Goal: Task Accomplishment & Management: Use online tool/utility

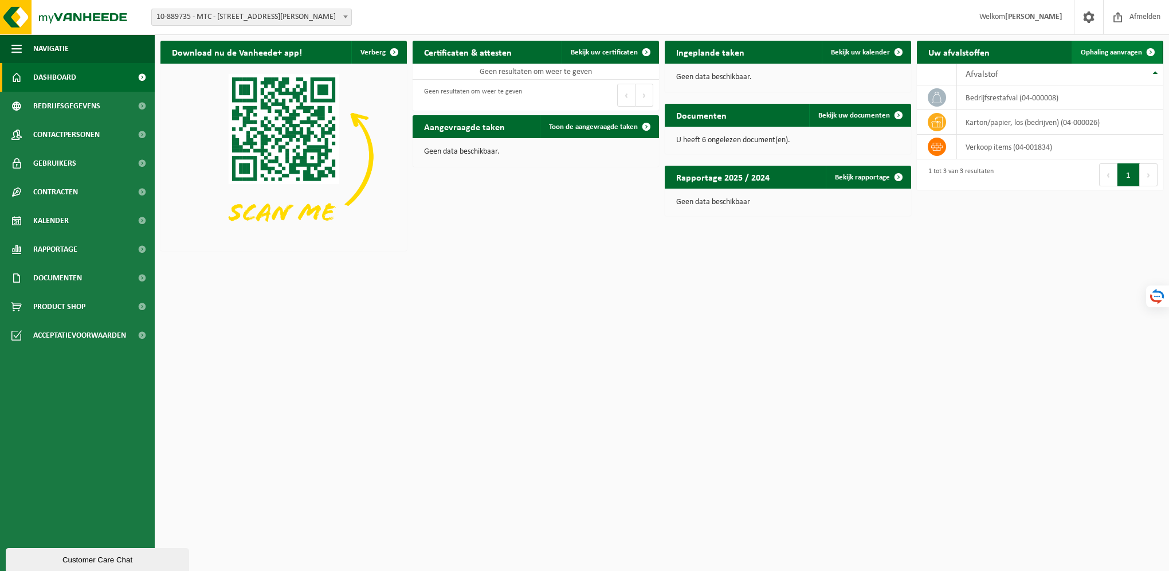
click at [1129, 55] on span "Ophaling aanvragen" at bounding box center [1111, 52] width 61 height 7
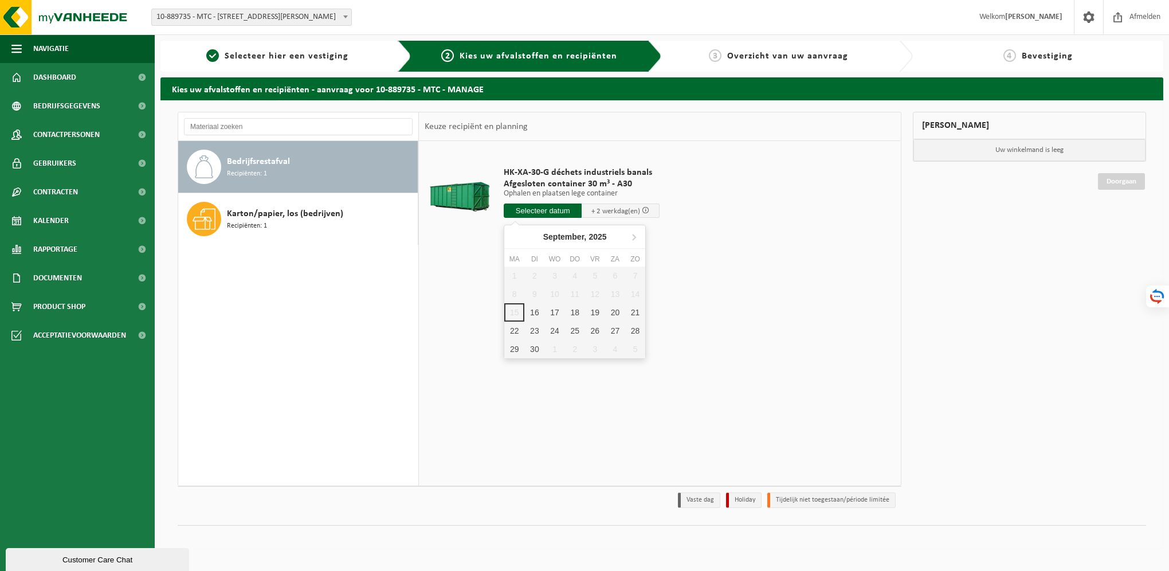
click at [556, 209] on input "text" at bounding box center [543, 210] width 78 height 14
click at [528, 308] on div "16" at bounding box center [534, 312] width 20 height 18
type input "Van 2025-09-16"
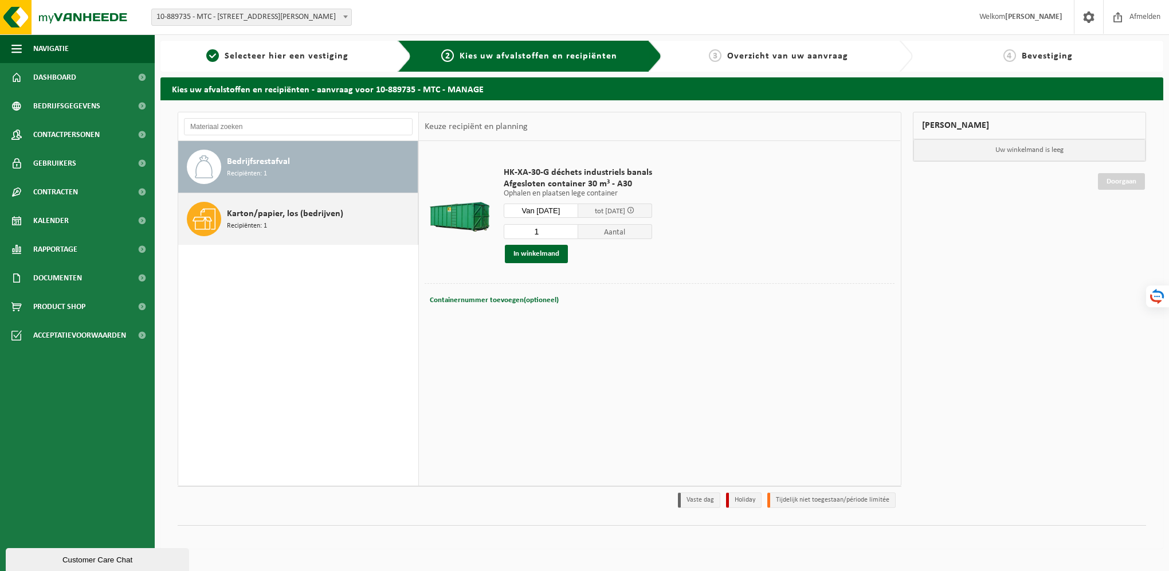
click at [305, 218] on span "Karton/papier, los (bedrijven)" at bounding box center [285, 214] width 116 height 14
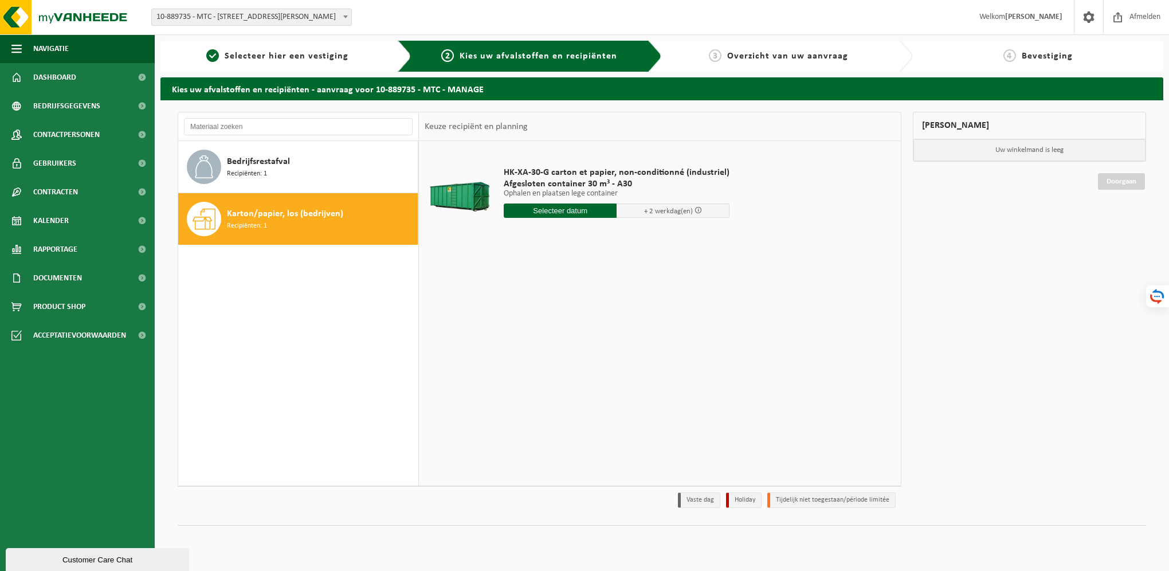
click at [566, 213] on input "text" at bounding box center [560, 210] width 113 height 14
click at [535, 313] on div "16" at bounding box center [534, 312] width 20 height 18
type input "Van 2025-09-16"
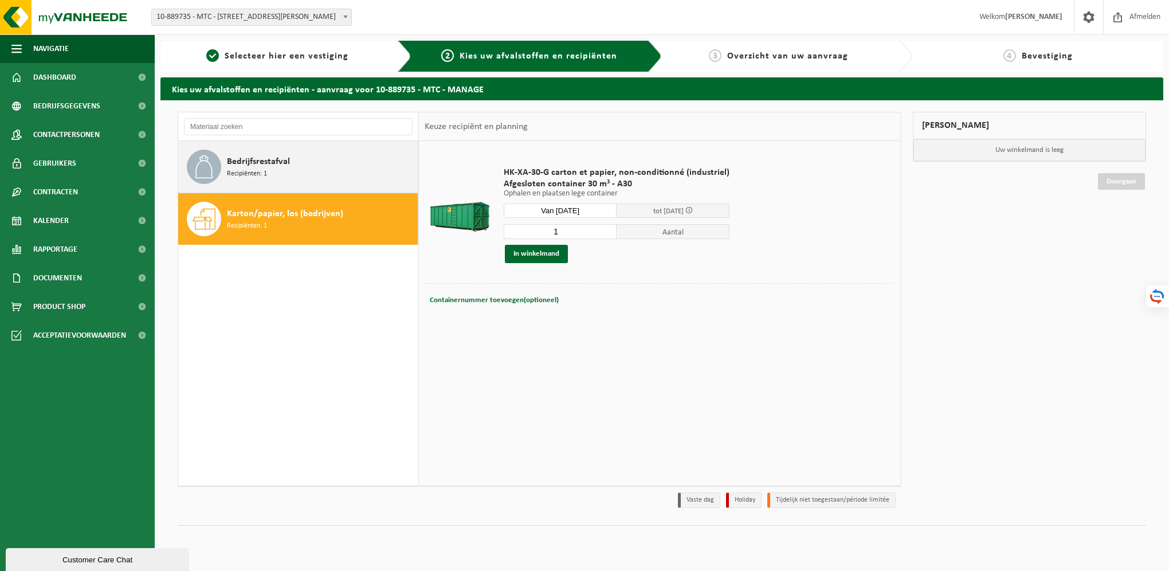
click at [275, 173] on div "Bedrijfsrestafval Recipiënten: 1" at bounding box center [321, 167] width 188 height 34
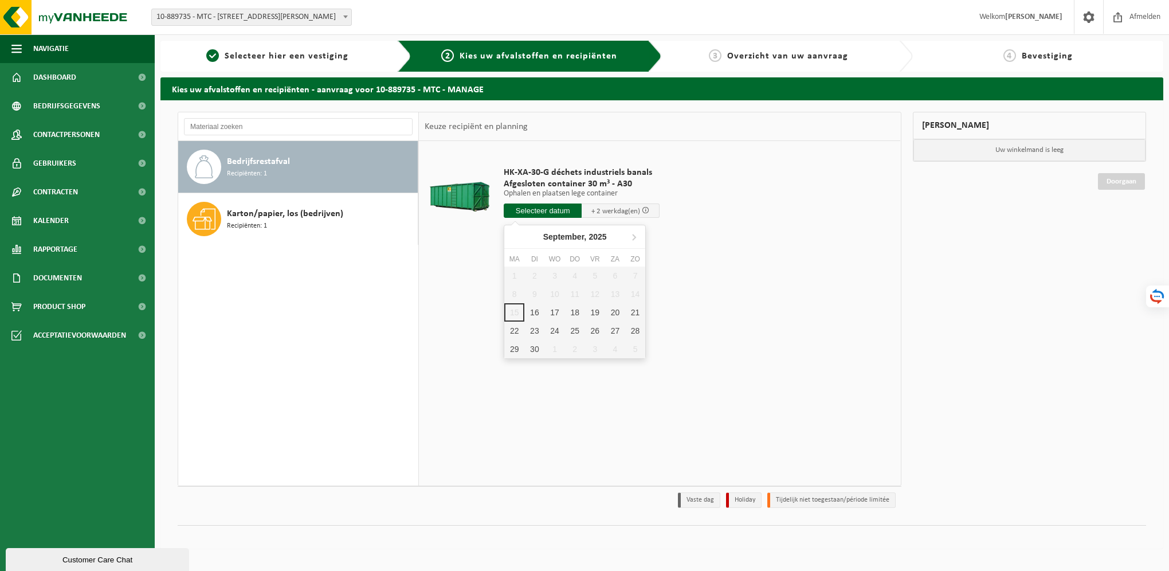
click at [542, 208] on input "text" at bounding box center [543, 210] width 78 height 14
click at [534, 309] on div "16" at bounding box center [534, 312] width 20 height 18
type input "Van [DATE]"
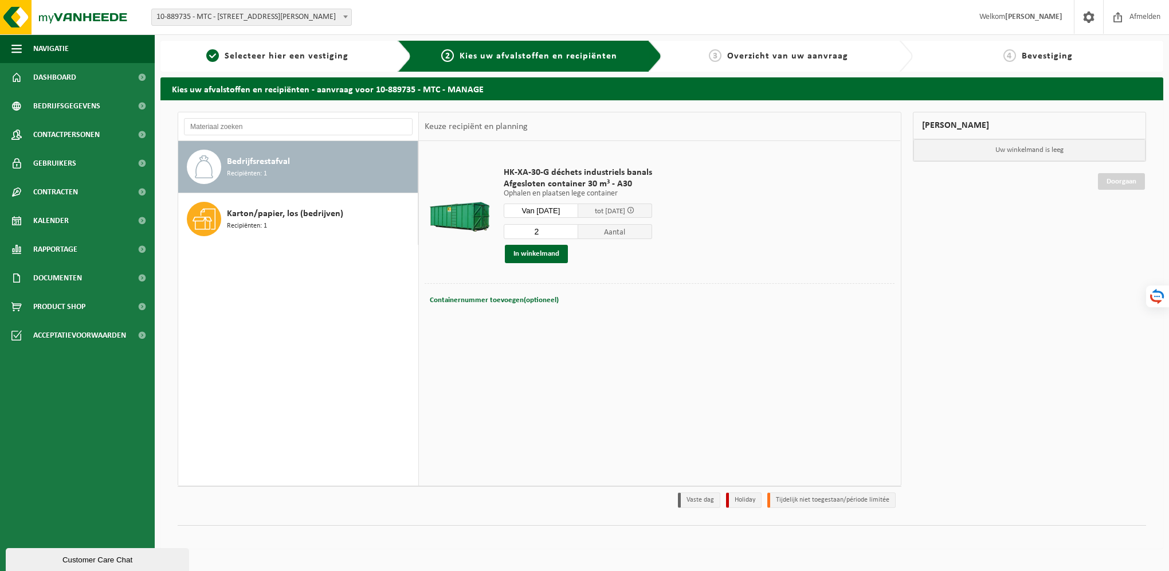
type input "2"
click at [570, 229] on input "2" at bounding box center [541, 231] width 74 height 15
click at [552, 252] on button "In winkelmand" at bounding box center [536, 254] width 63 height 18
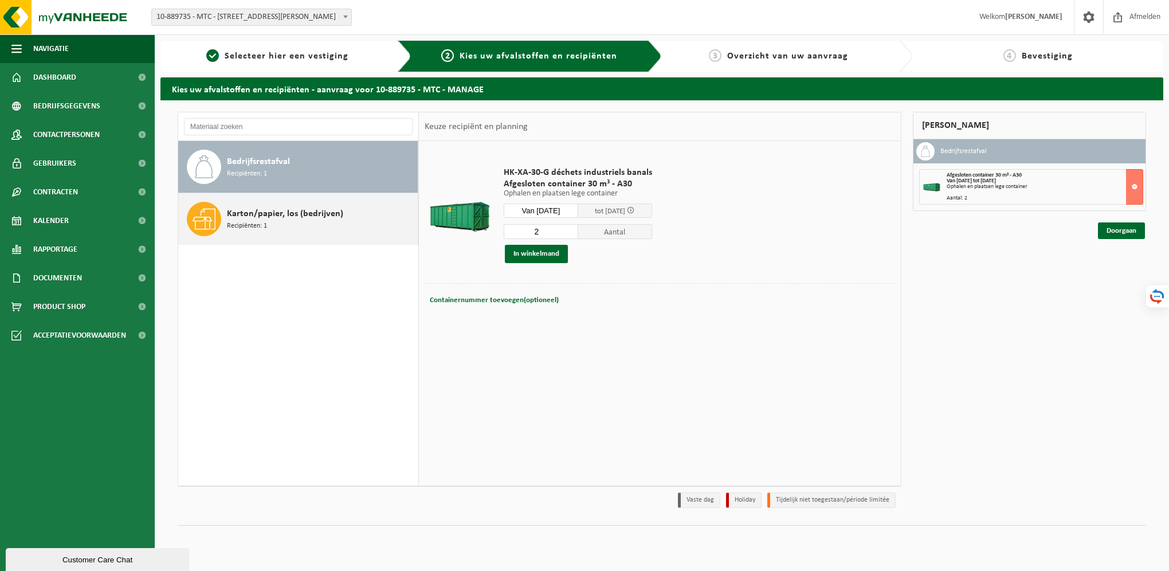
click at [330, 217] on span "Karton/papier, los (bedrijven)" at bounding box center [285, 214] width 116 height 14
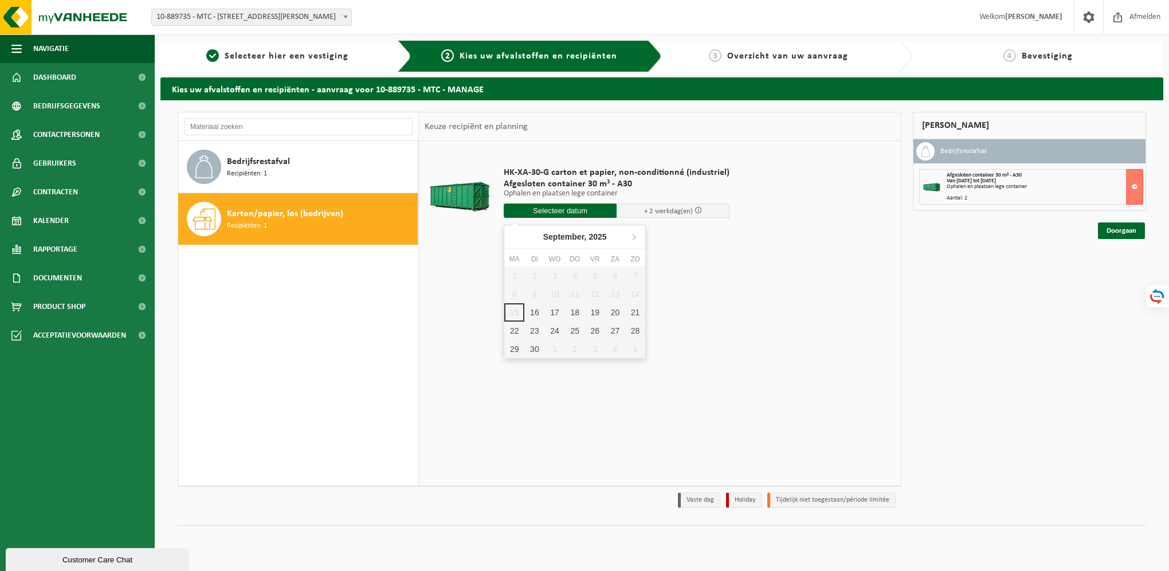
click at [566, 209] on input "text" at bounding box center [560, 210] width 113 height 14
click at [535, 309] on div "16" at bounding box center [534, 312] width 20 height 18
type input "Van 2025-09-16"
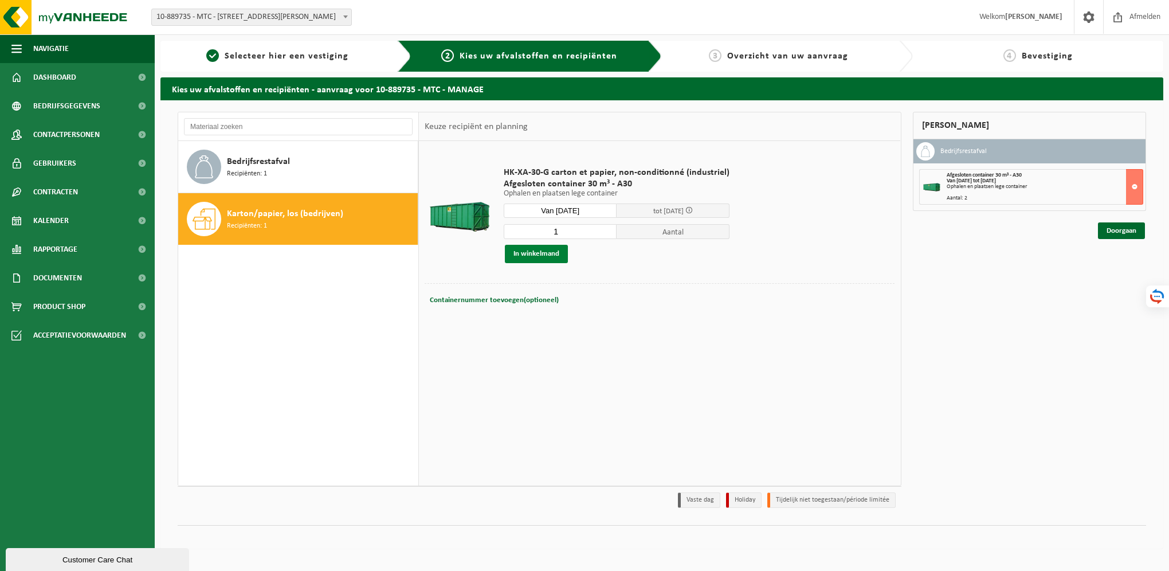
click at [555, 254] on button "In winkelmand" at bounding box center [536, 254] width 63 height 18
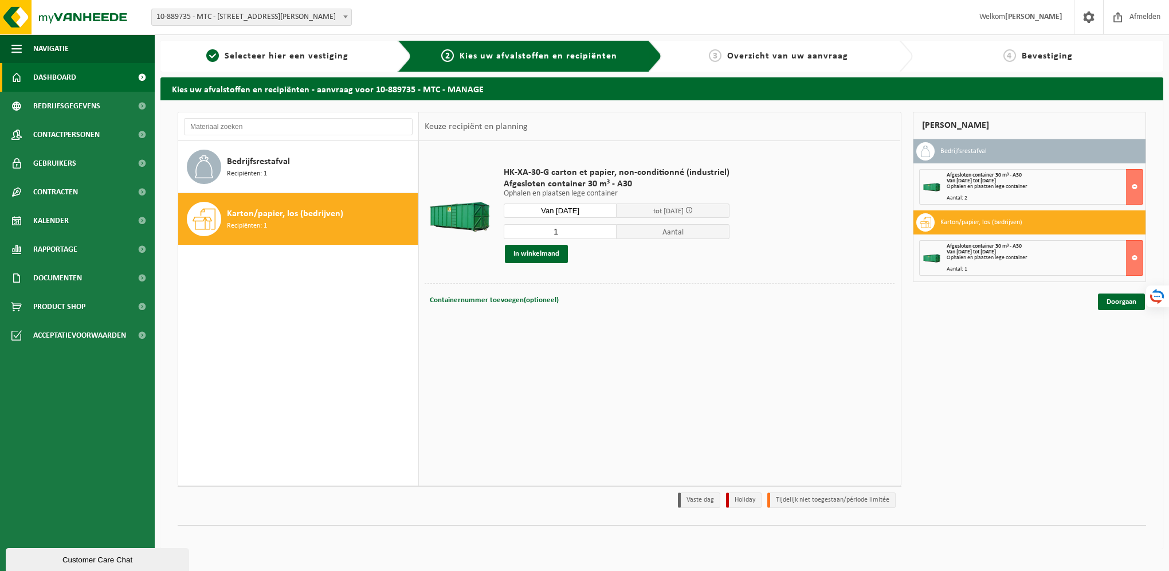
click at [74, 78] on span "Dashboard" at bounding box center [54, 77] width 43 height 29
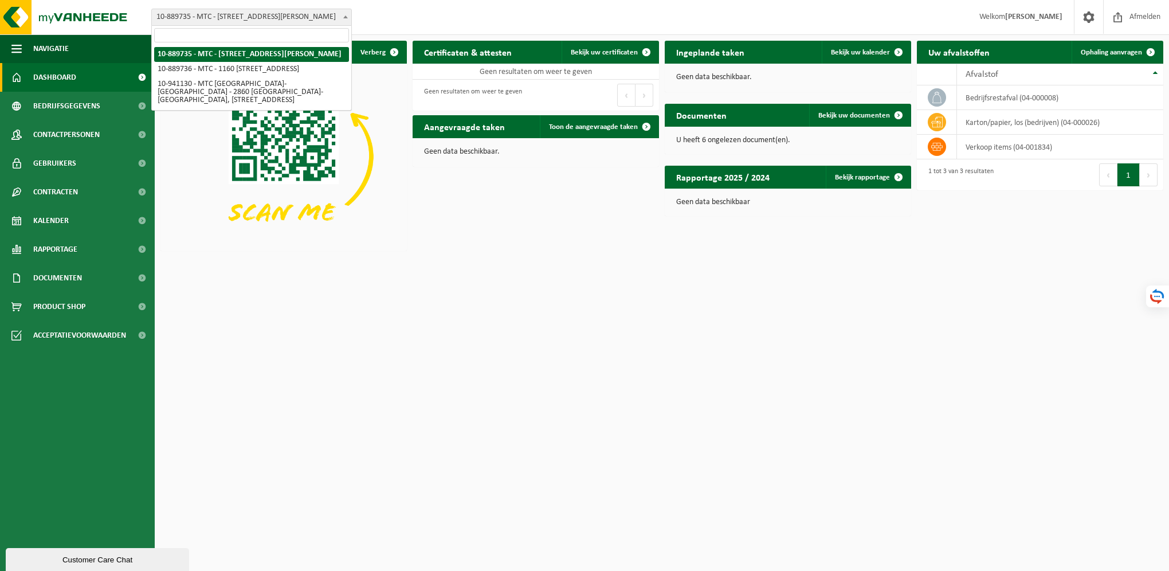
click at [303, 21] on span "10-889735 - MTC - [STREET_ADDRESS][PERSON_NAME]" at bounding box center [251, 17] width 199 height 16
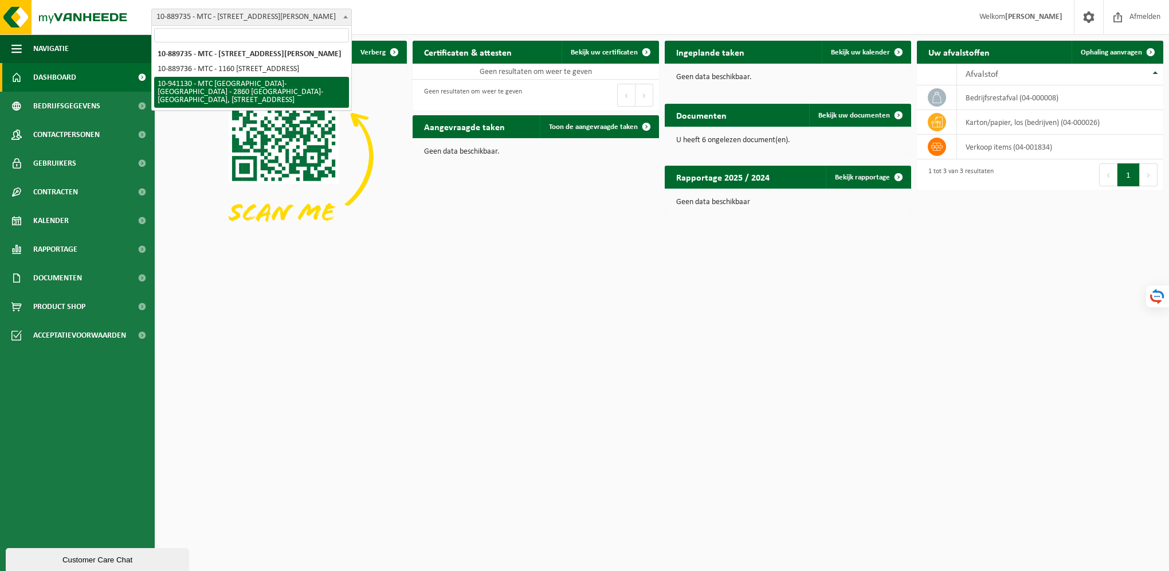
select select "139181"
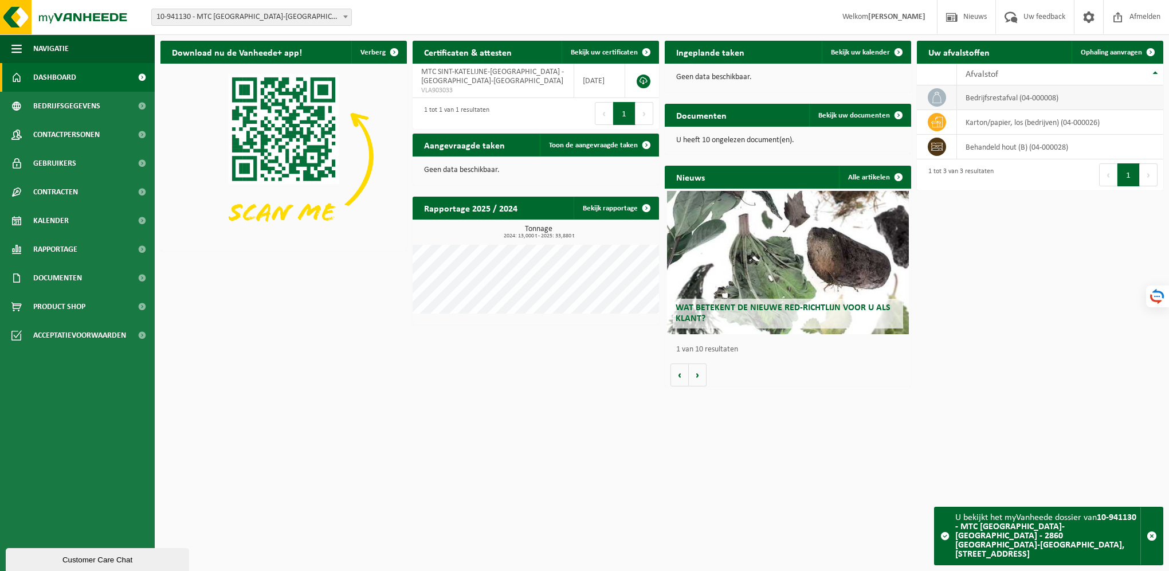
click at [1022, 103] on td "bedrijfsrestafval (04-000008)" at bounding box center [1060, 97] width 206 height 25
click at [1123, 52] on span "Ophaling aanvragen" at bounding box center [1111, 52] width 61 height 7
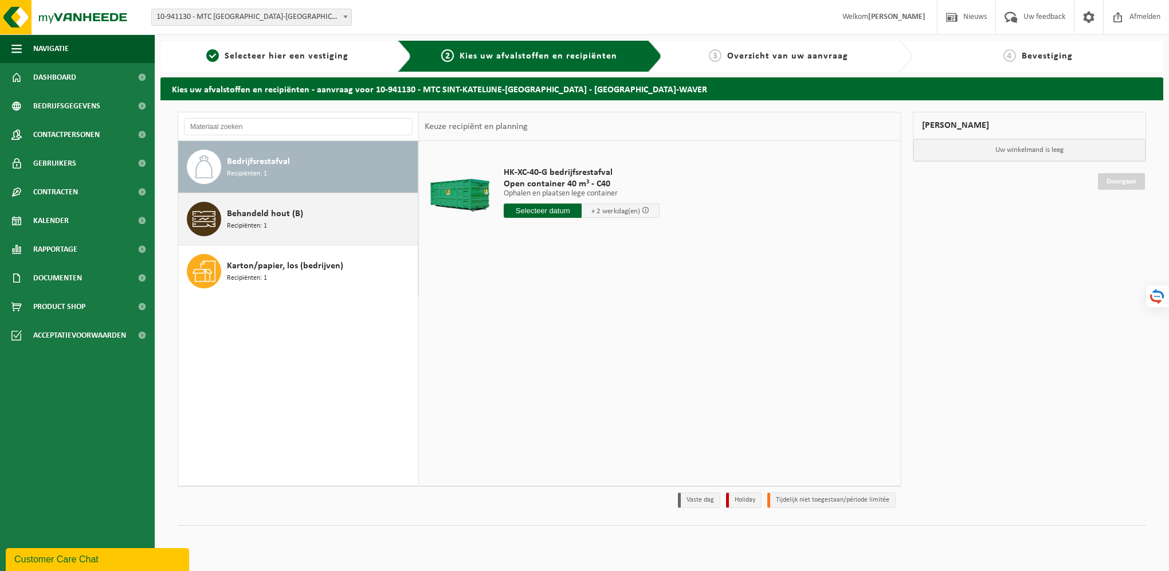
click at [305, 227] on div "Behandeld hout (B) Recipiënten: 1" at bounding box center [321, 219] width 188 height 34
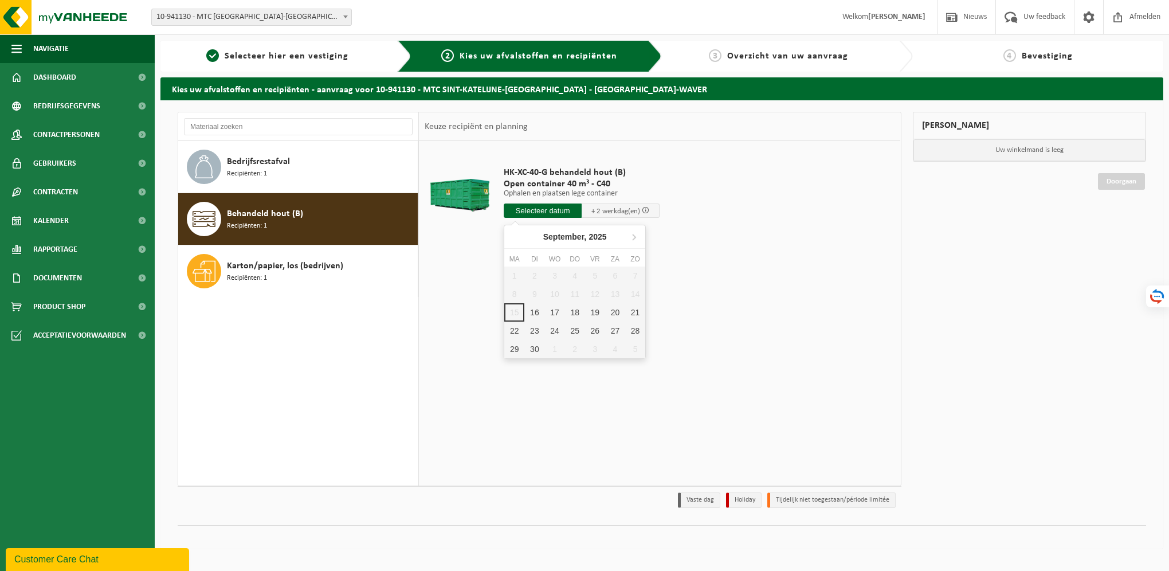
click at [540, 213] on input "text" at bounding box center [543, 210] width 78 height 14
click at [539, 313] on div "16" at bounding box center [534, 312] width 20 height 18
type input "Van 2025-09-16"
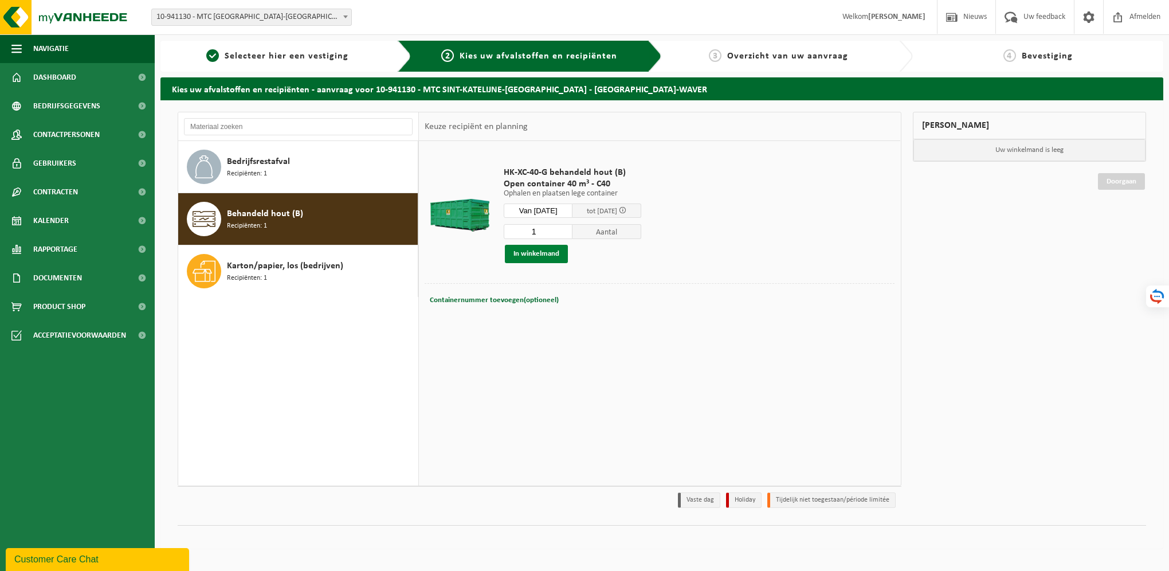
click at [531, 252] on button "In winkelmand" at bounding box center [536, 254] width 63 height 18
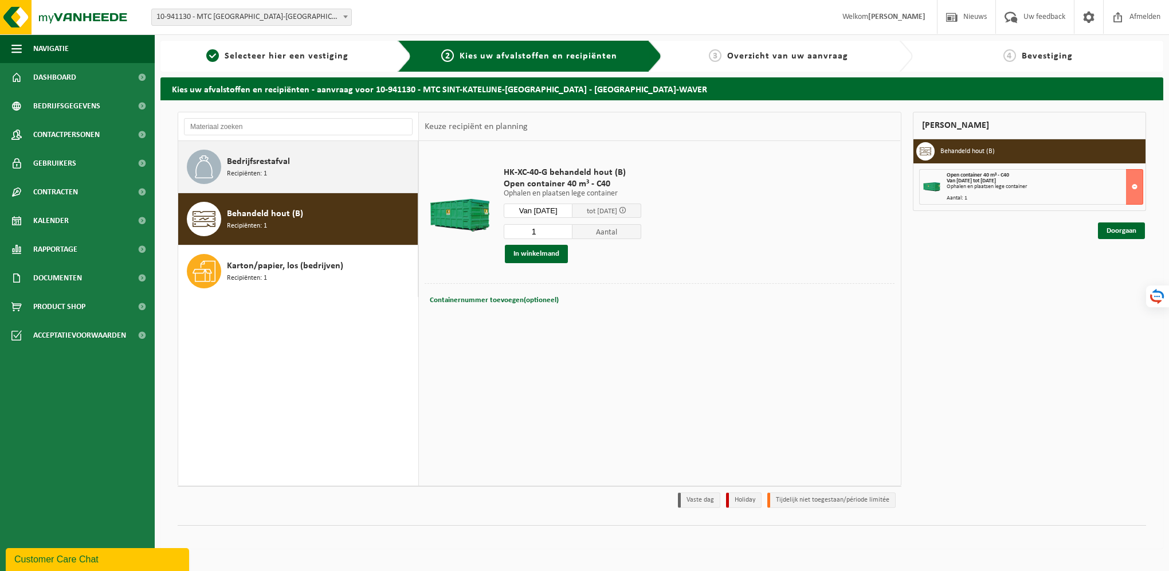
click at [329, 178] on div "Bedrijfsrestafval Recipiënten: 1" at bounding box center [321, 167] width 188 height 34
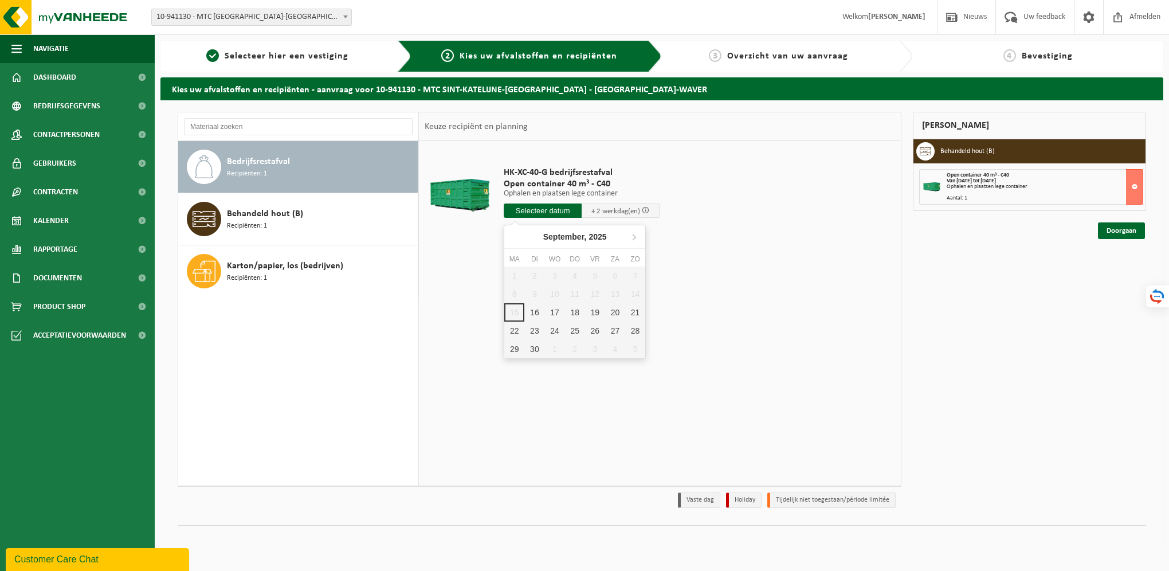
click at [536, 211] on input "text" at bounding box center [543, 210] width 78 height 14
click at [534, 307] on div "16" at bounding box center [534, 312] width 20 height 18
type input "Van 2025-09-16"
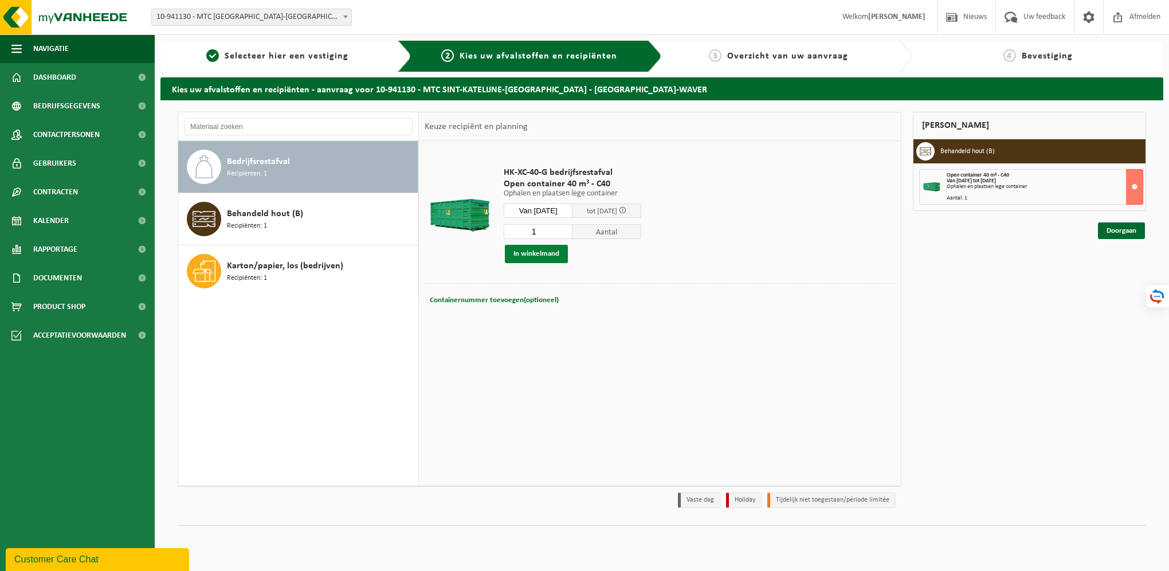
click at [543, 253] on button "In winkelmand" at bounding box center [536, 254] width 63 height 18
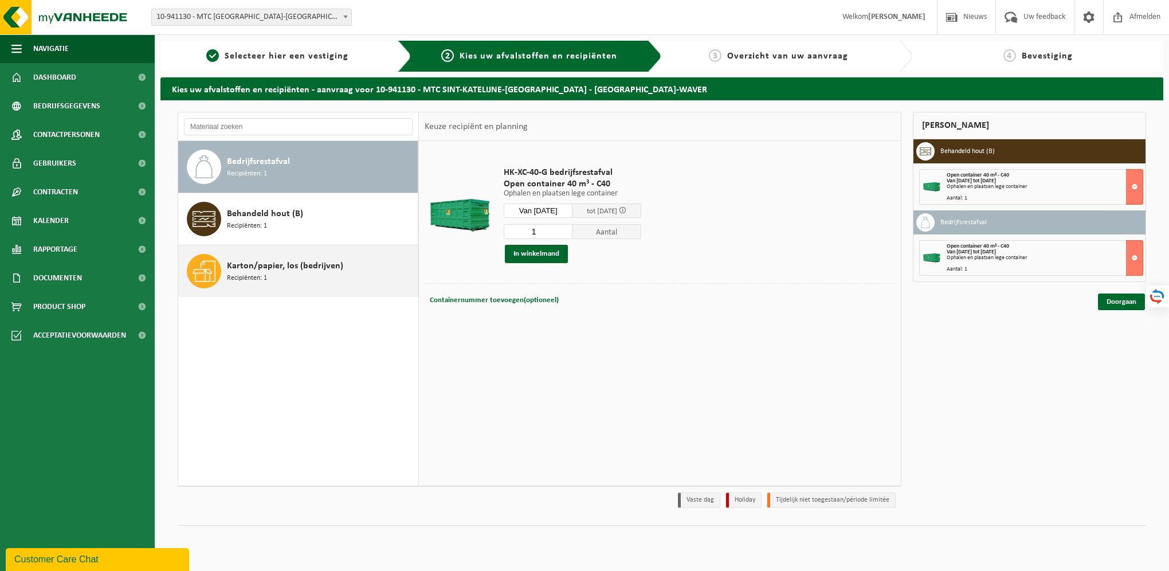
click at [317, 274] on div "Karton/papier, los (bedrijven) Recipiënten: 1" at bounding box center [321, 271] width 188 height 34
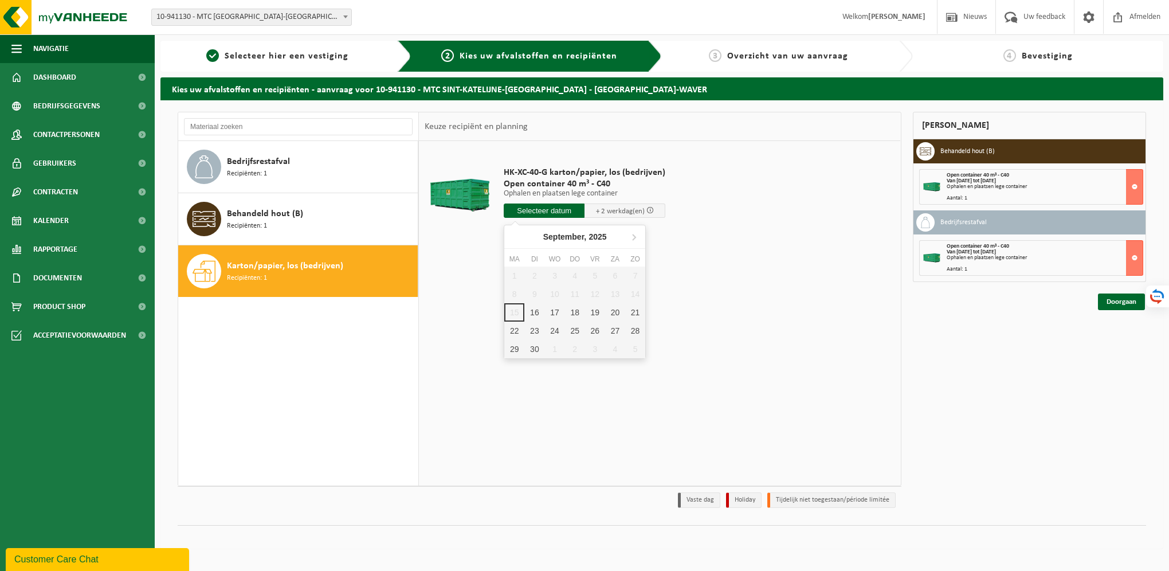
click at [559, 209] on input "text" at bounding box center [544, 210] width 81 height 14
click at [540, 313] on div "16" at bounding box center [534, 312] width 20 height 18
type input "Van 2025-09-16"
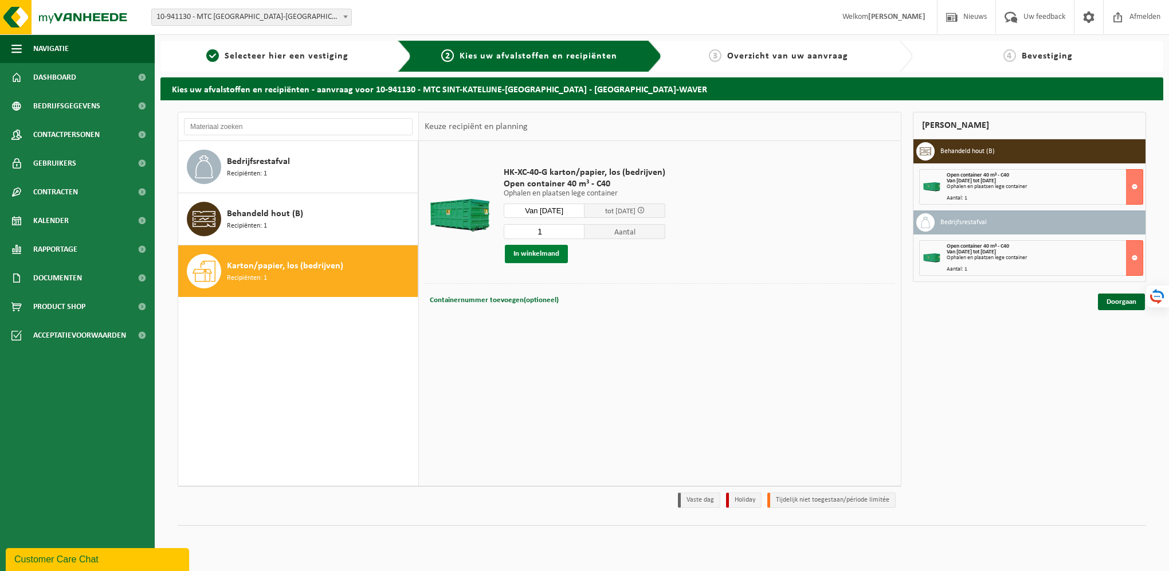
click at [541, 257] on button "In winkelmand" at bounding box center [536, 254] width 63 height 18
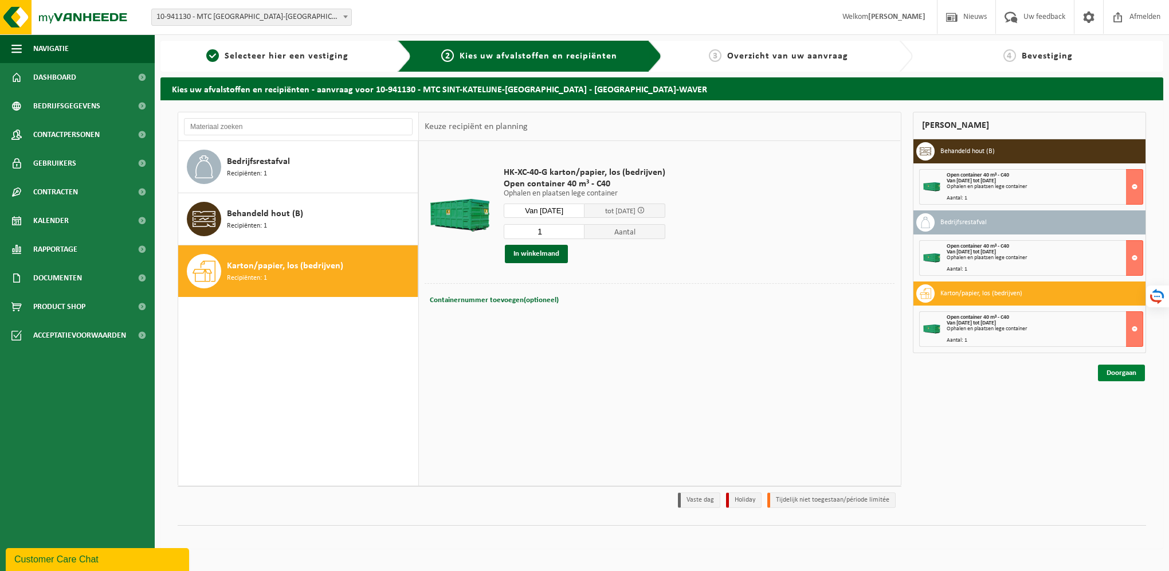
click at [1126, 372] on link "Doorgaan" at bounding box center [1121, 372] width 47 height 17
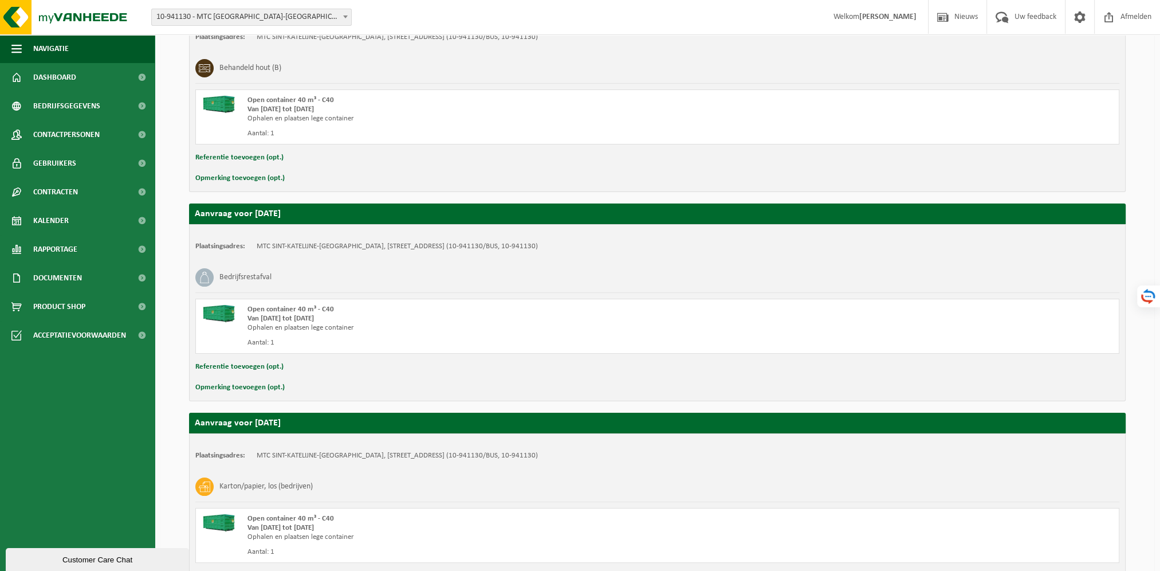
scroll to position [277, 0]
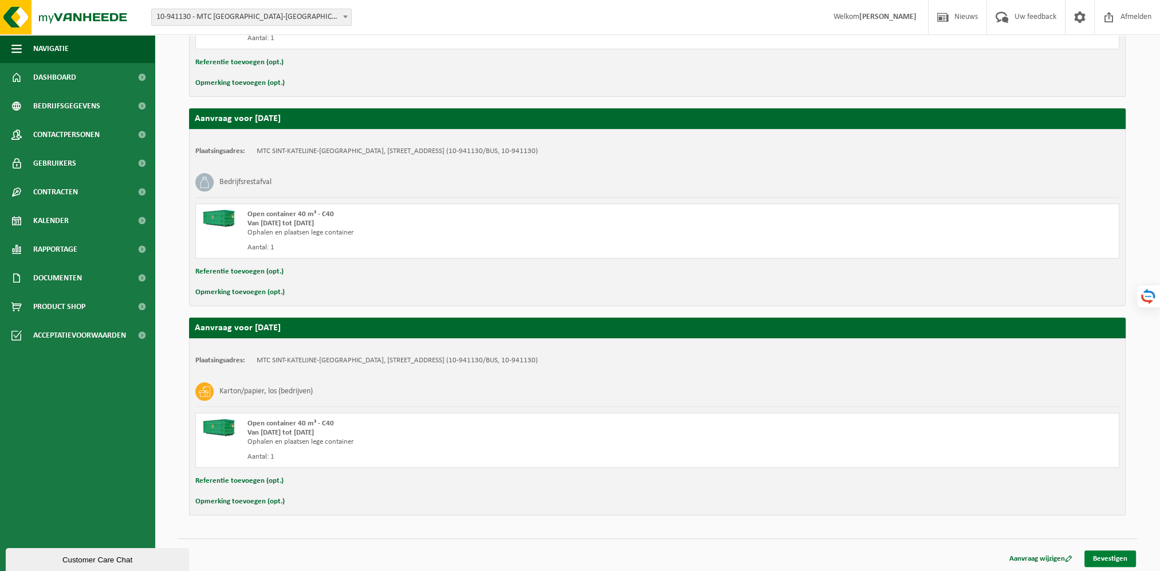
click at [1107, 554] on link "Bevestigen" at bounding box center [1111, 558] width 52 height 17
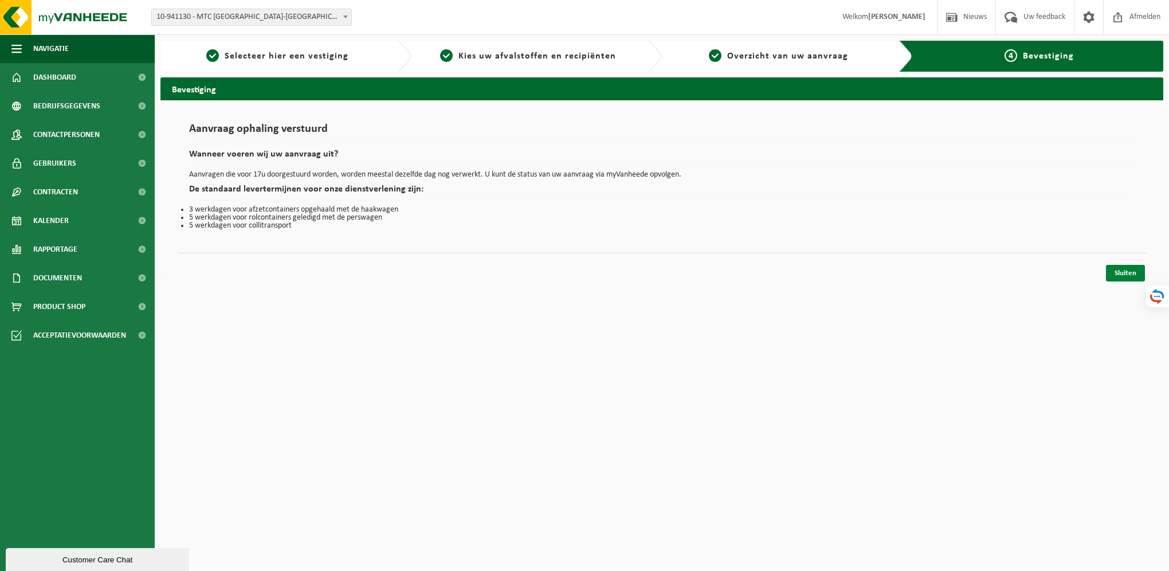
click at [1132, 275] on link "Sluiten" at bounding box center [1125, 273] width 39 height 17
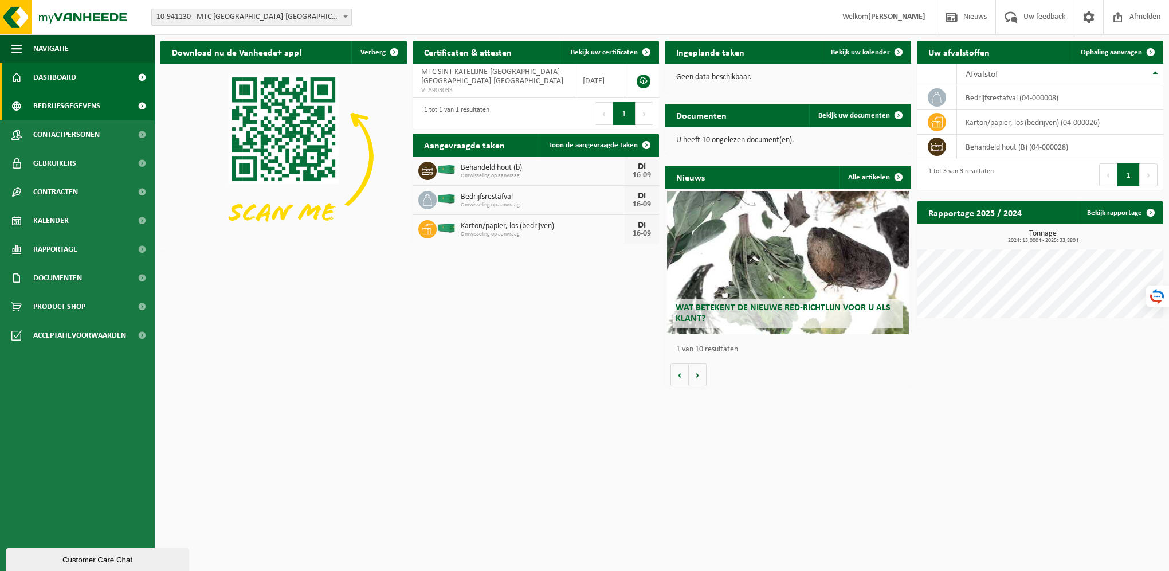
click at [61, 109] on span "Bedrijfsgegevens" at bounding box center [66, 106] width 67 height 29
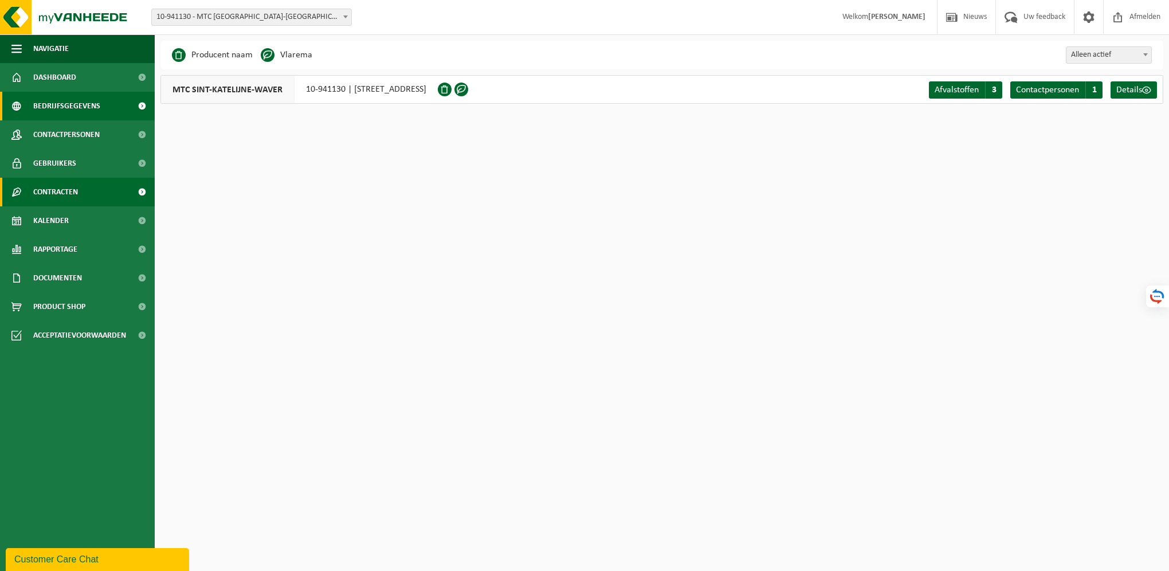
click at [53, 193] on span "Contracten" at bounding box center [55, 192] width 45 height 29
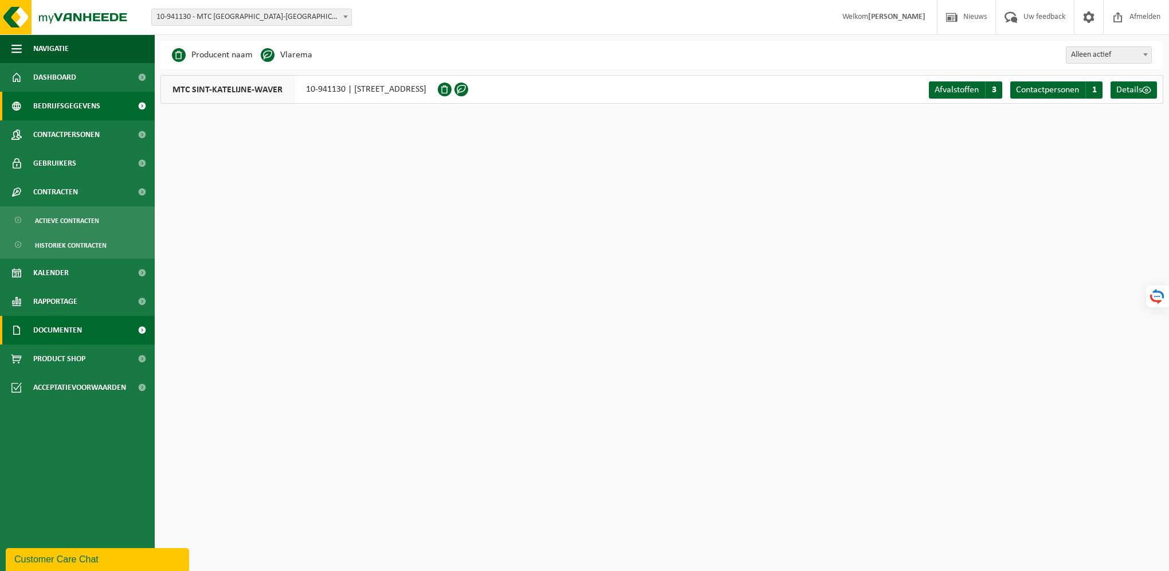
click at [66, 329] on span "Documenten" at bounding box center [57, 330] width 49 height 29
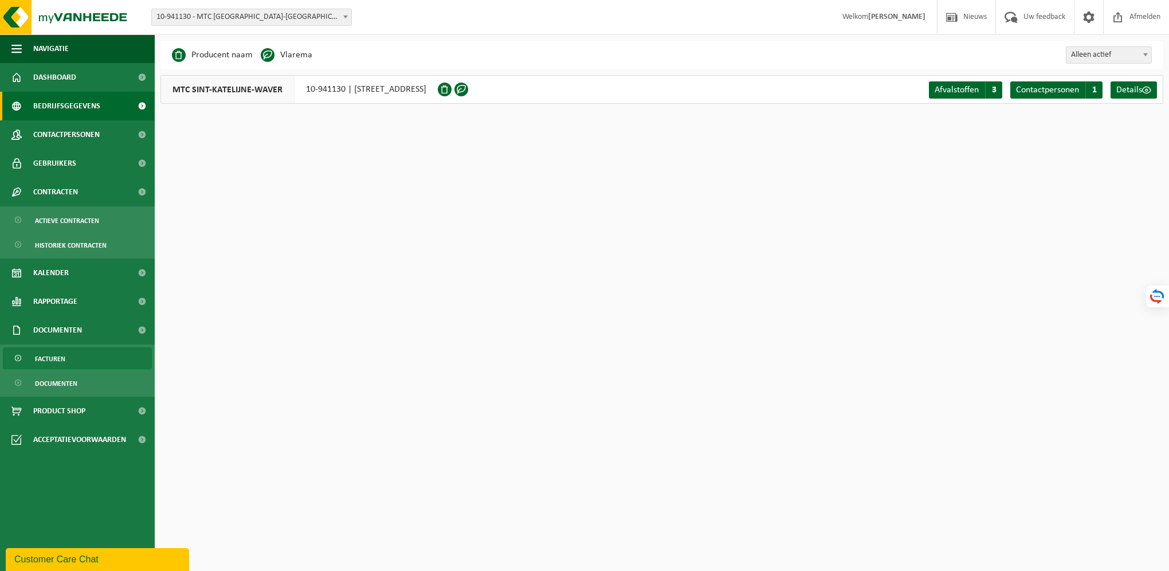
click at [58, 362] on span "Facturen" at bounding box center [50, 359] width 30 height 22
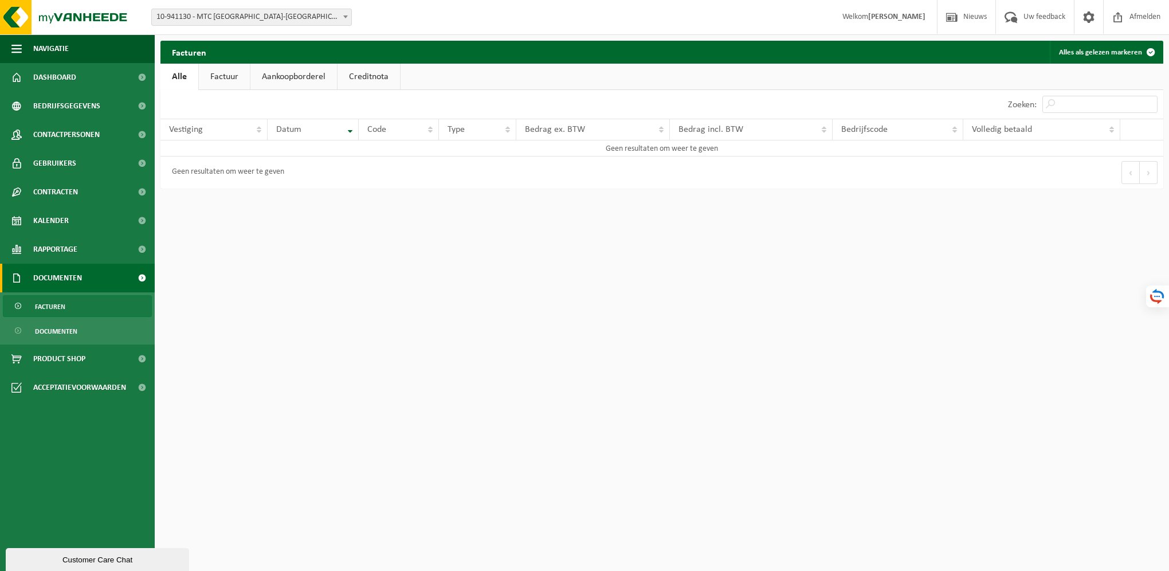
click at [217, 73] on link "Factuur" at bounding box center [224, 77] width 51 height 26
click at [290, 79] on link "Aankoopborderel" at bounding box center [295, 77] width 87 height 26
click at [358, 74] on link "Creditnota" at bounding box center [374, 77] width 62 height 26
click at [305, 78] on link "Aankoopborderel" at bounding box center [293, 77] width 87 height 26
click at [229, 76] on link "Factuur" at bounding box center [223, 77] width 51 height 26
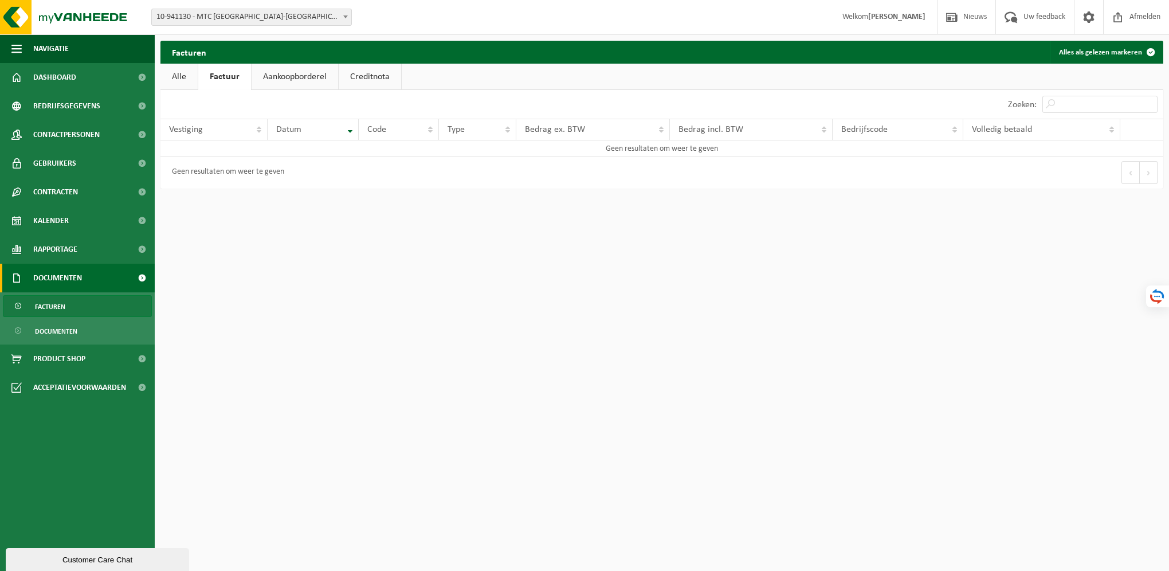
click at [188, 72] on link "Alle" at bounding box center [178, 77] width 37 height 26
click at [75, 107] on span "Bedrijfsgegevens" at bounding box center [66, 106] width 67 height 29
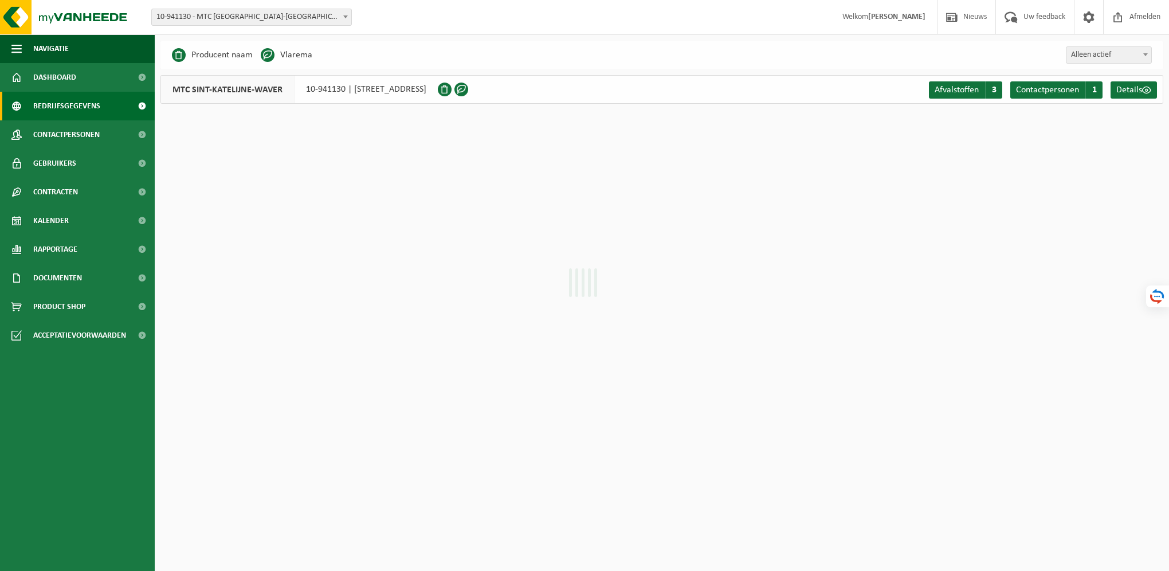
click at [68, 79] on span "Dashboard" at bounding box center [54, 77] width 43 height 29
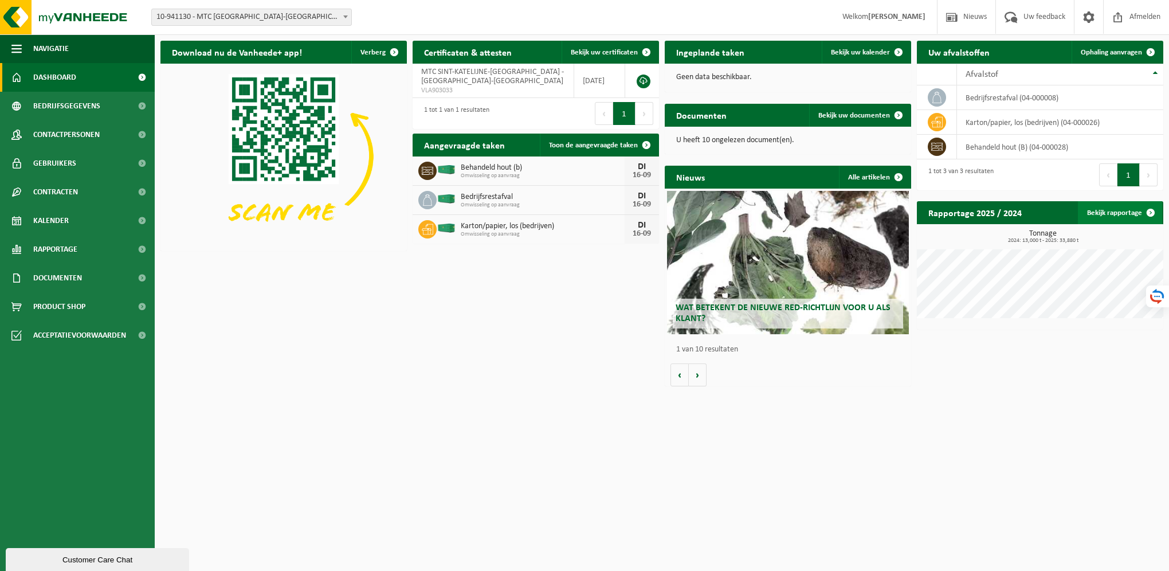
click at [1131, 214] on link "Bekijk rapportage" at bounding box center [1120, 212] width 84 height 23
